Goal: Task Accomplishment & Management: Manage account settings

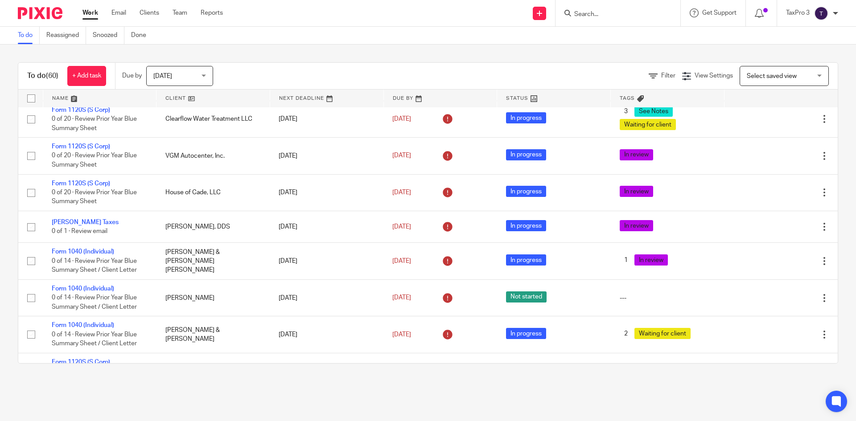
scroll to position [1022, 0]
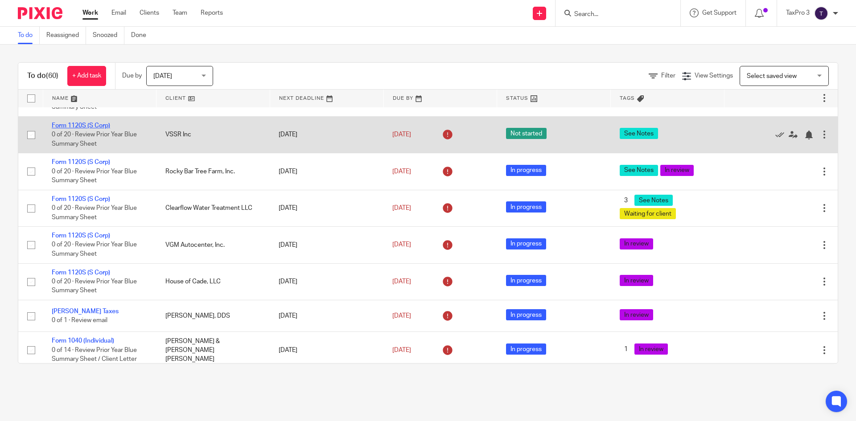
click at [107, 129] on link "Form 1120S (S Corp)" at bounding box center [81, 126] width 58 height 6
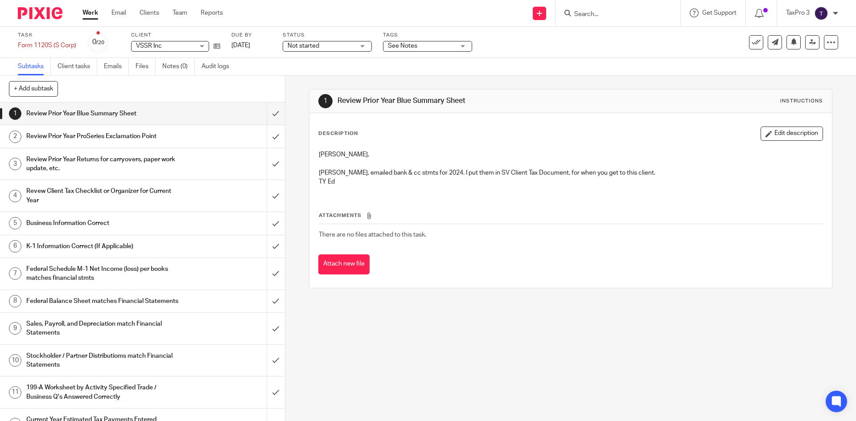
click at [422, 48] on span "See Notes" at bounding box center [421, 45] width 67 height 9
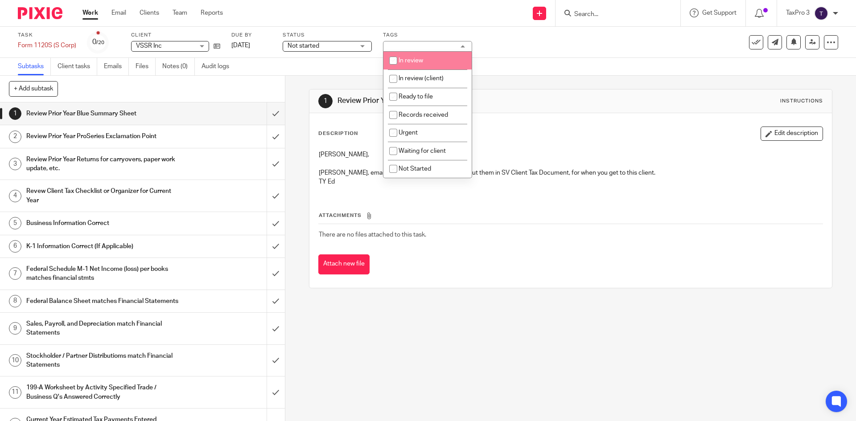
click at [421, 59] on span "In review" at bounding box center [411, 61] width 25 height 6
checkbox input "true"
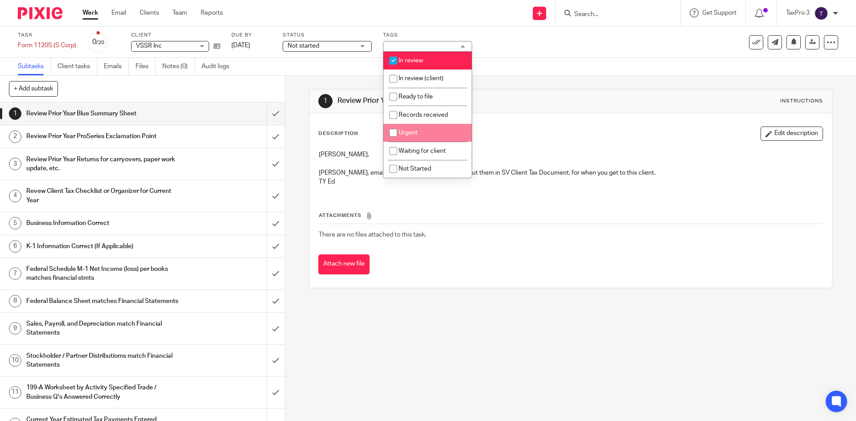
scroll to position [89, 0]
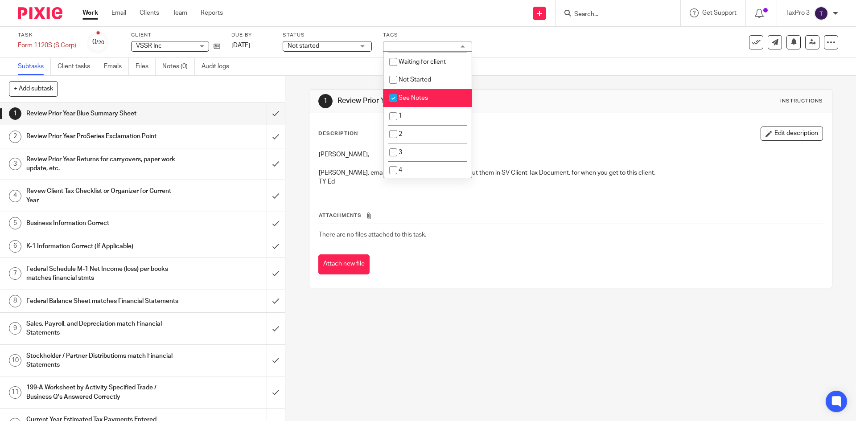
click at [410, 98] on span "See Notes" at bounding box center [413, 98] width 29 height 6
checkbox input "false"
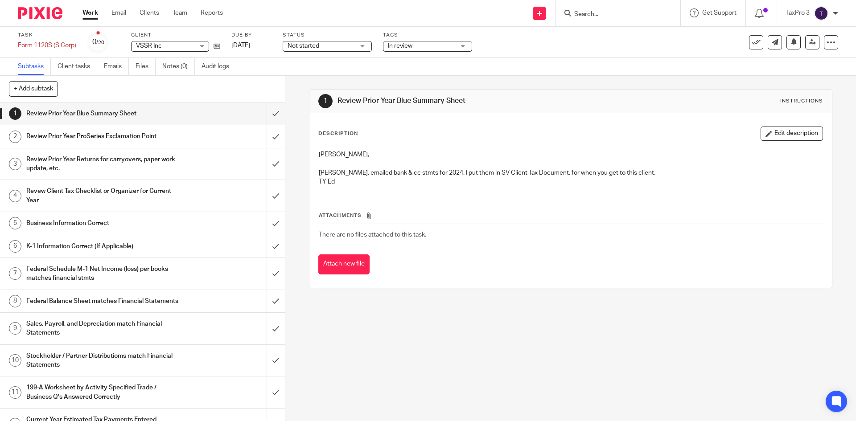
click at [305, 43] on span "Not started" at bounding box center [304, 46] width 32 height 6
click at [313, 79] on span "In progress" at bounding box center [304, 78] width 31 height 6
click at [41, 12] on img at bounding box center [40, 13] width 45 height 12
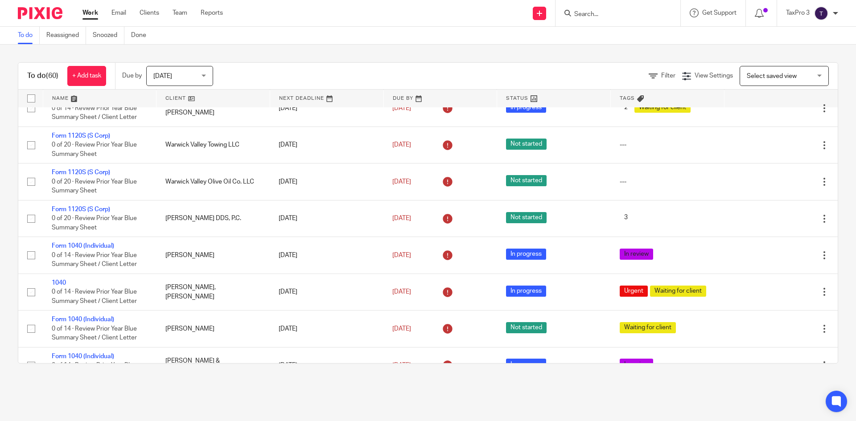
scroll to position [1383, 0]
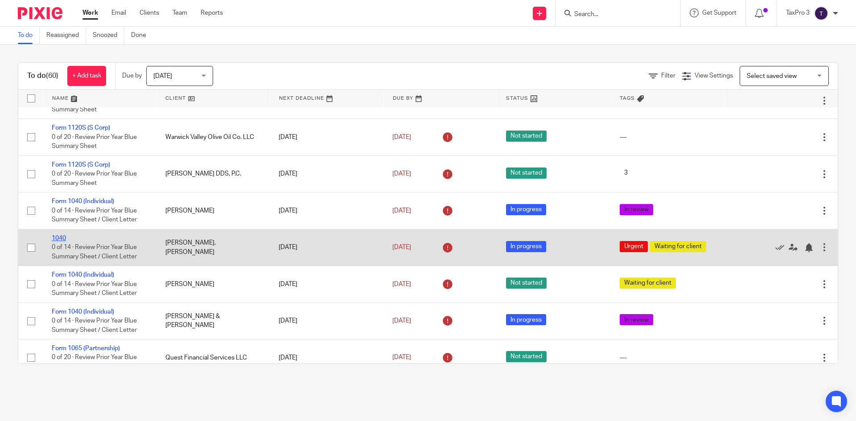
click at [58, 242] on link "1040" at bounding box center [59, 238] width 14 height 6
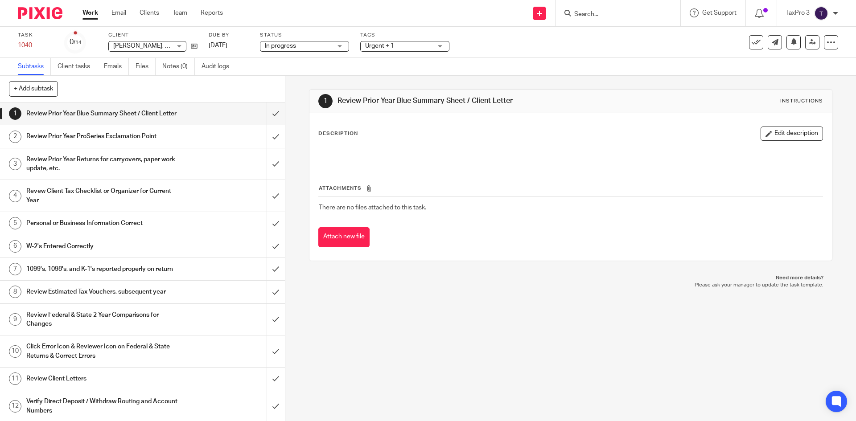
click at [381, 46] on span "Urgent + 1" at bounding box center [379, 46] width 29 height 6
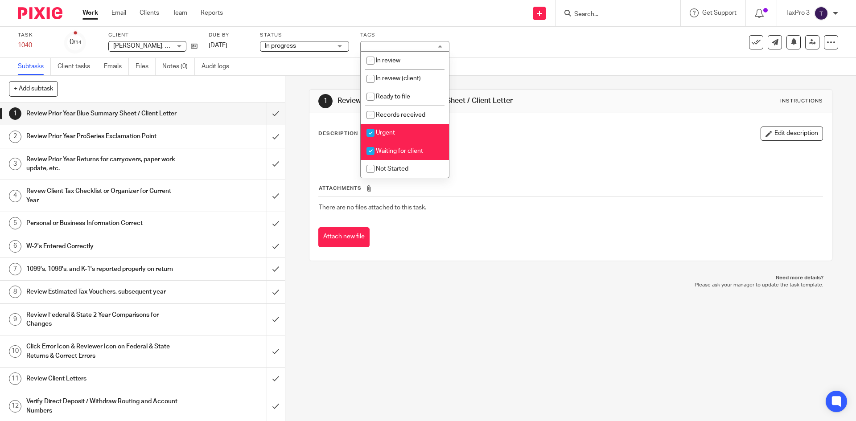
click at [393, 152] on span "Waiting for client" at bounding box center [399, 151] width 47 height 6
checkbox input "false"
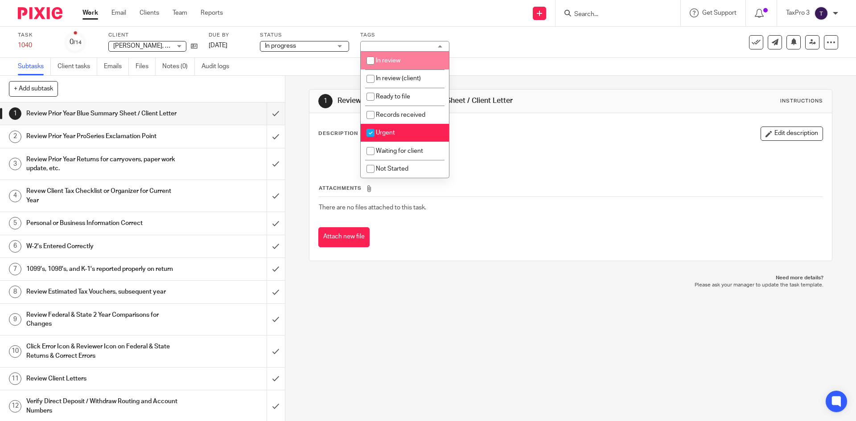
click at [390, 61] on span "In review" at bounding box center [388, 61] width 25 height 6
checkbox input "true"
click at [531, 50] on div "Task 1040 Save 1040 0 /14 Client [PERSON_NAME], [PERSON_NAME] No client selecte…" at bounding box center [360, 42] width 684 height 21
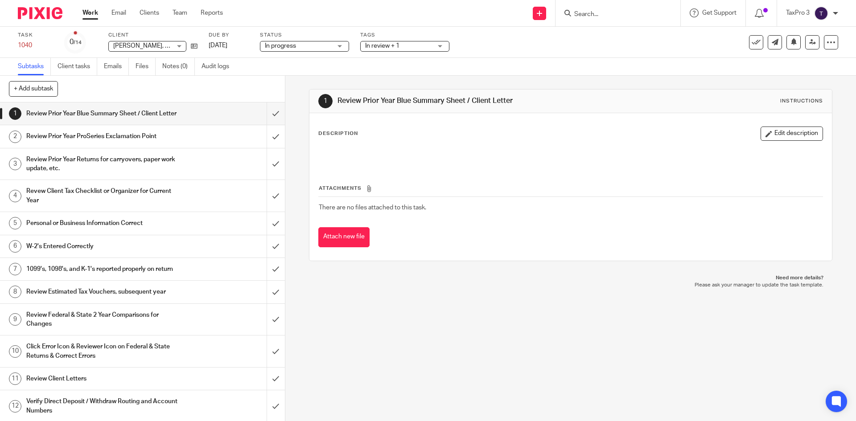
click at [46, 12] on img at bounding box center [40, 13] width 45 height 12
